Goal: Information Seeking & Learning: Learn about a topic

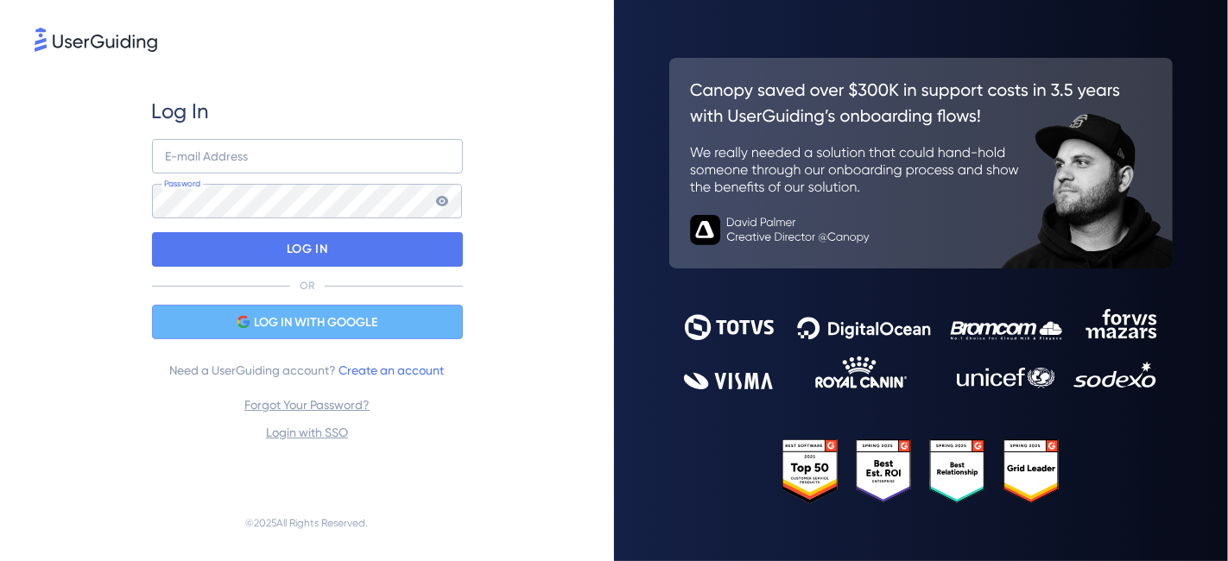
click at [304, 314] on span "LOG IN WITH GOOGLE" at bounding box center [315, 323] width 123 height 21
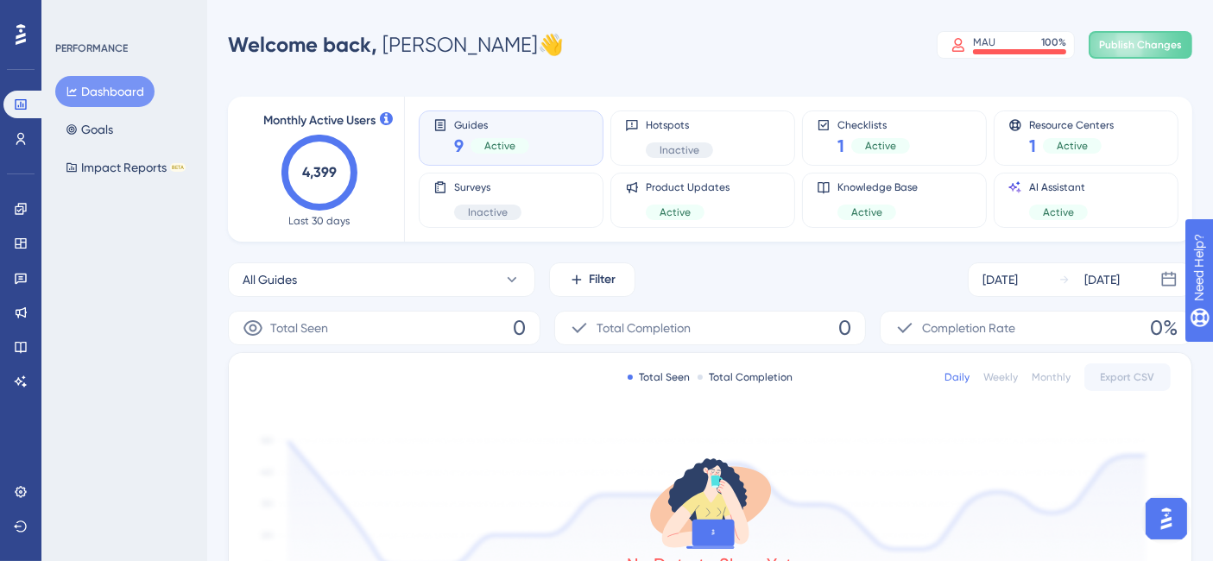
scroll to position [27, 0]
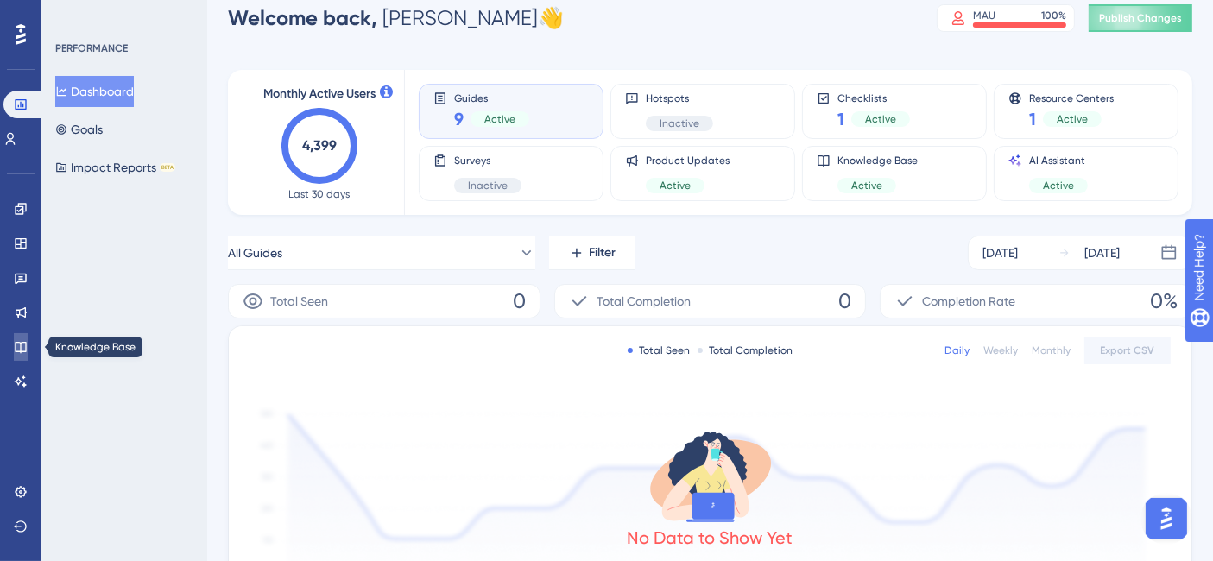
click at [19, 342] on icon at bounding box center [20, 347] width 11 height 11
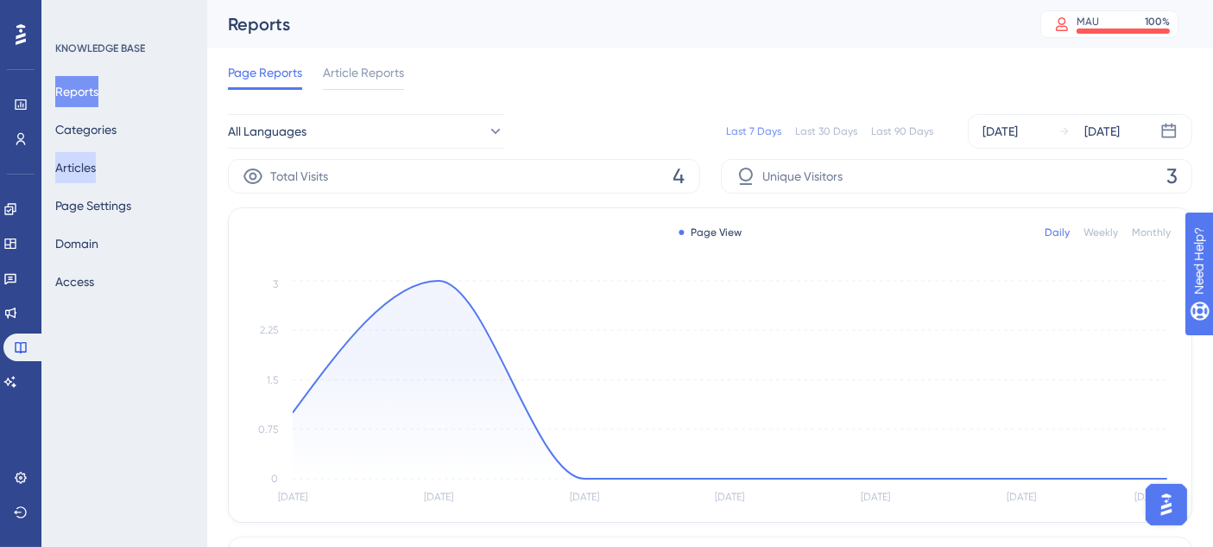
click at [81, 166] on button "Articles" at bounding box center [75, 167] width 41 height 31
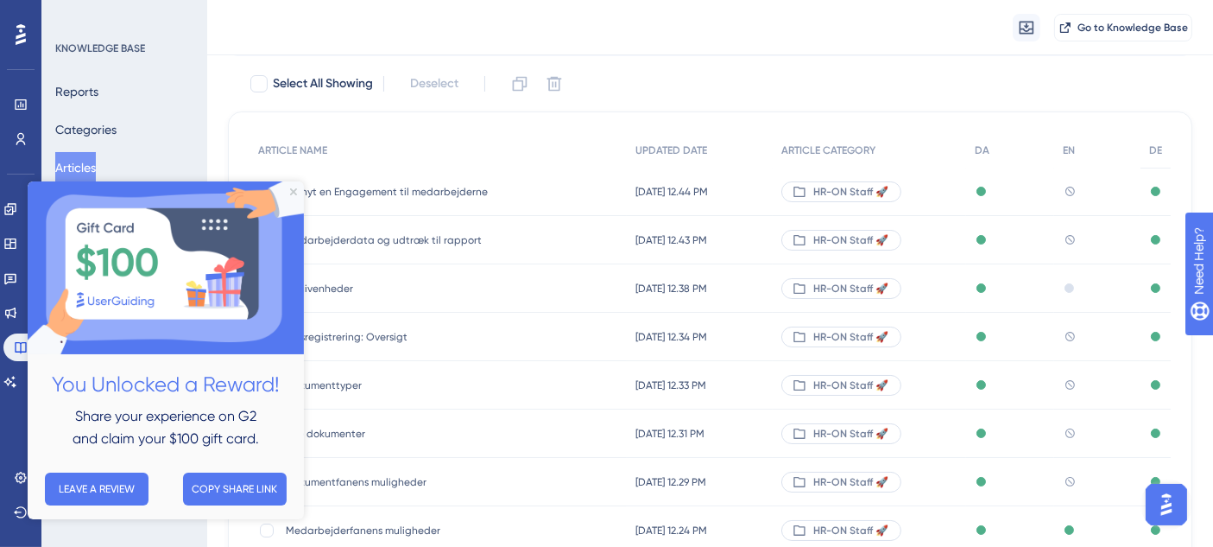
scroll to position [0, 1]
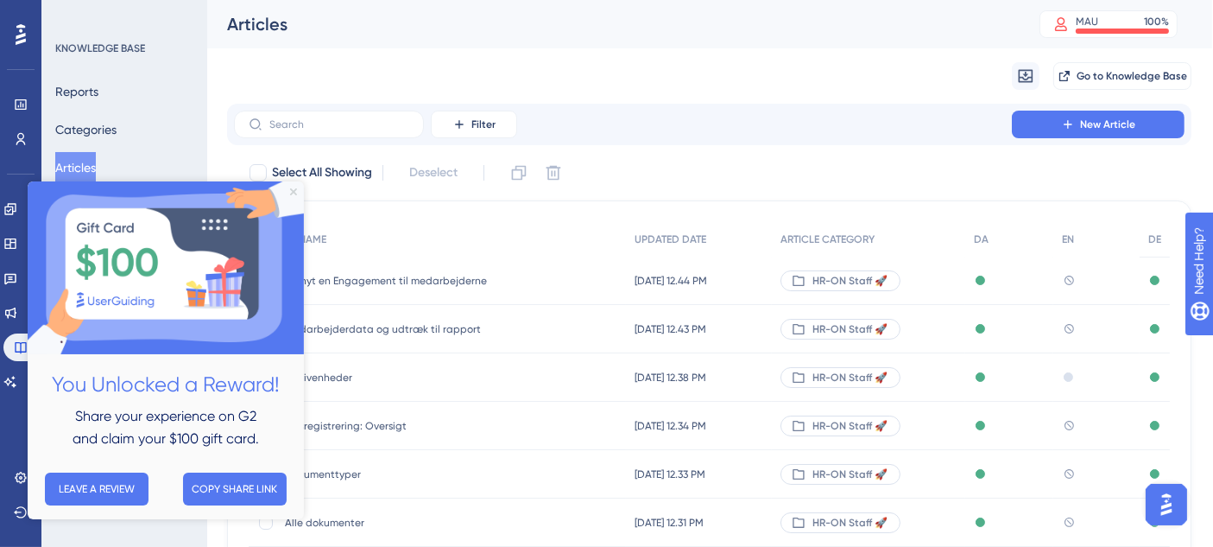
click at [294, 193] on icon "Close Preview" at bounding box center [293, 191] width 7 height 7
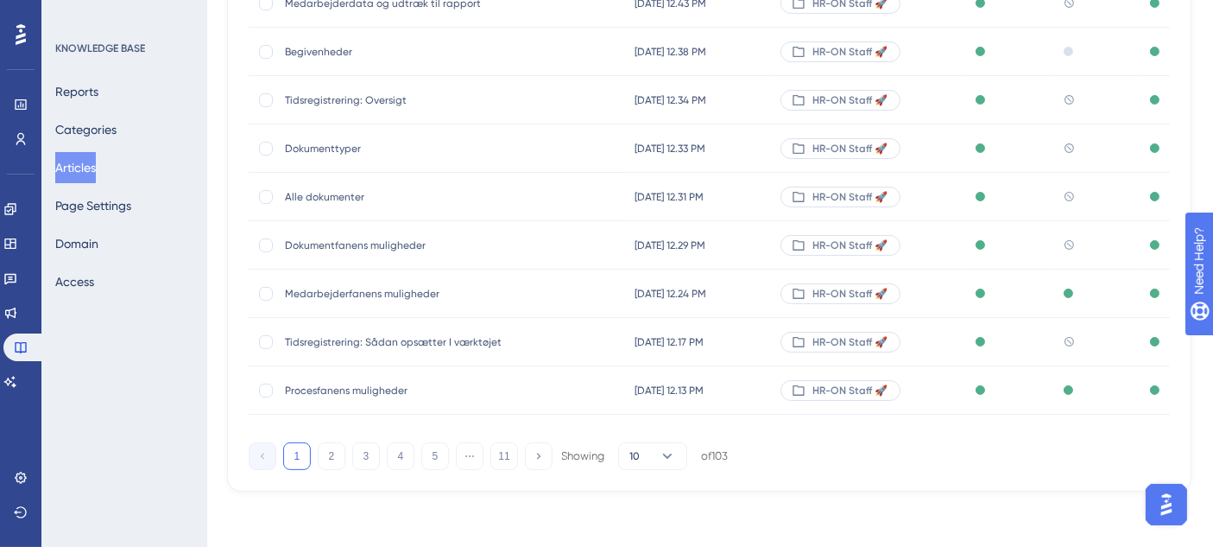
scroll to position [345, 1]
